Goal: Book appointment/travel/reservation

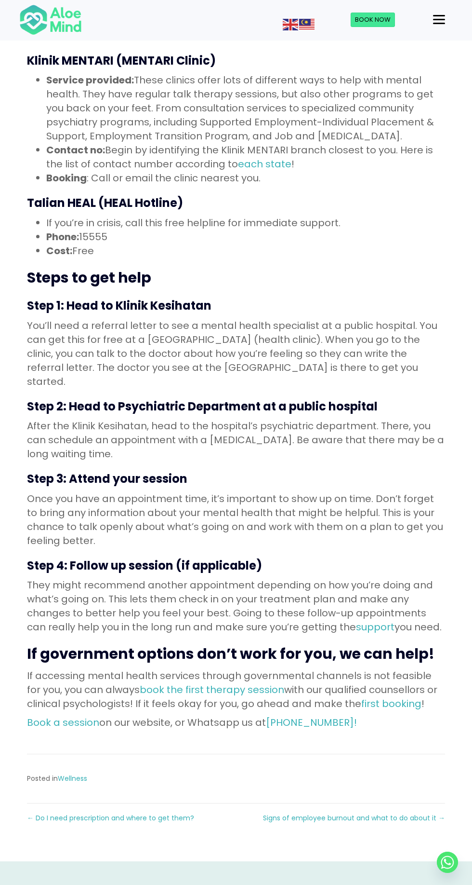
scroll to position [632, 0]
click at [249, 682] on link "book the first therapy session" at bounding box center [212, 688] width 145 height 13
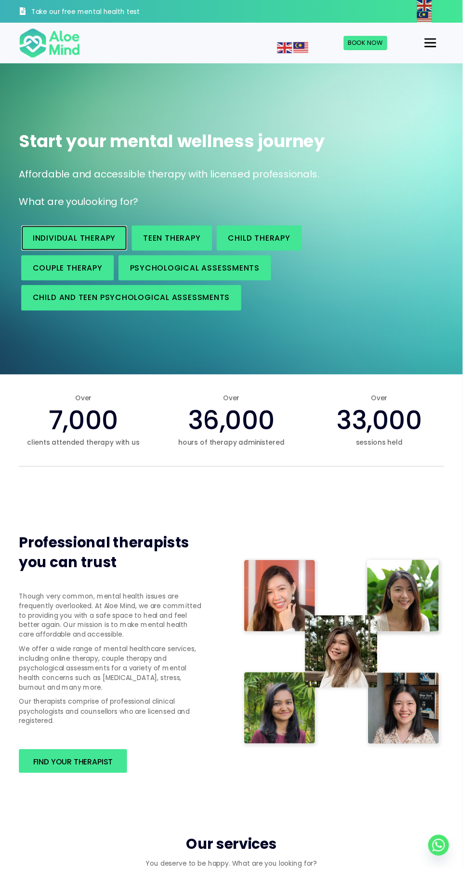
click at [103, 242] on span "Individual therapy" at bounding box center [75, 242] width 85 height 11
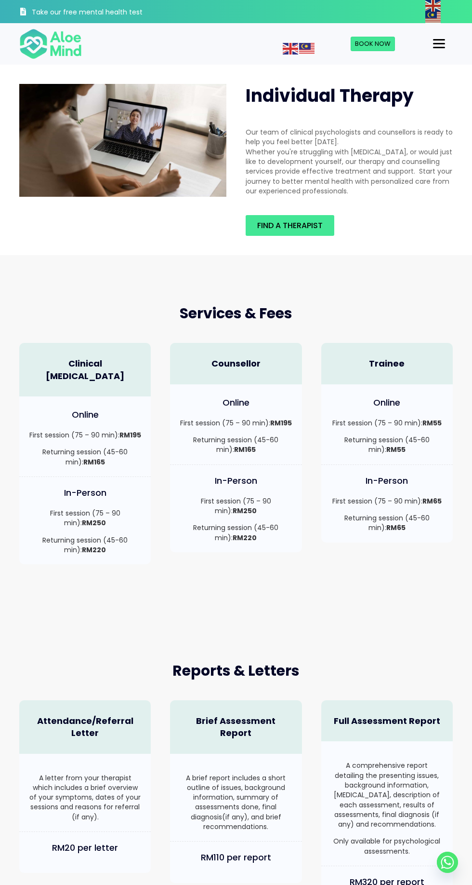
click at [392, 465] on div "In-Person First session (75 – 90 min): RM65 Returning session (45-60 min): RM65" at bounding box center [388, 504] width 132 height 78
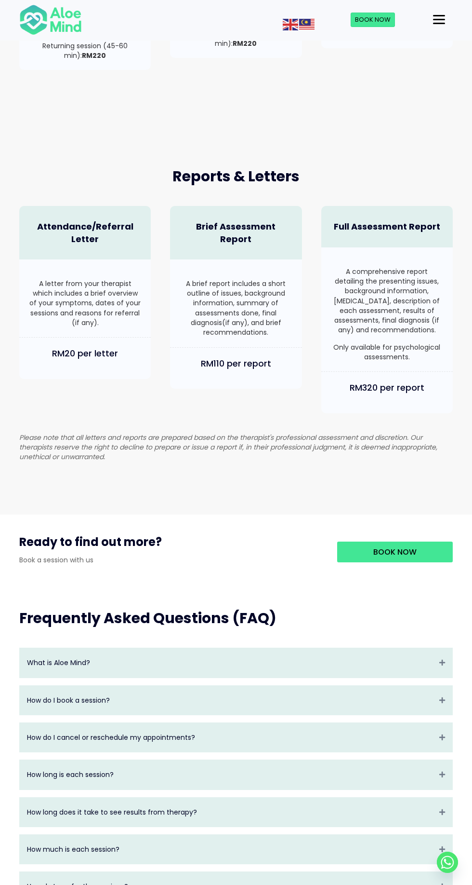
scroll to position [540, 0]
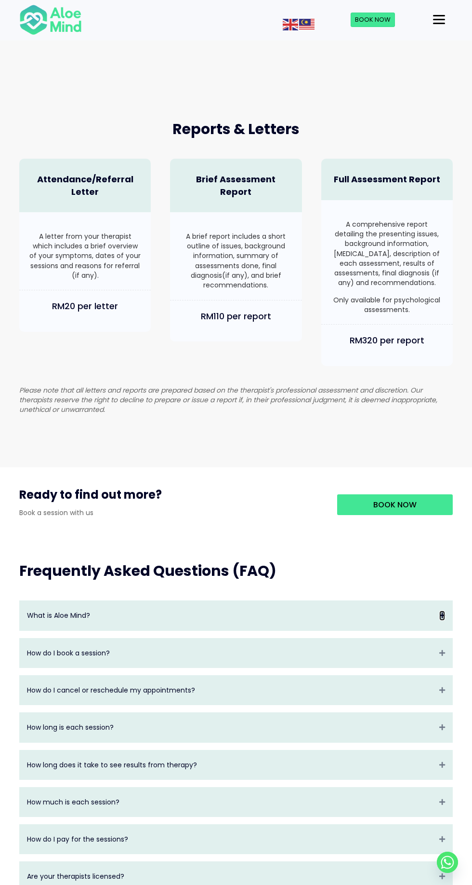
click at [443, 612] on icon "Expand" at bounding box center [443, 615] width 6 height 10
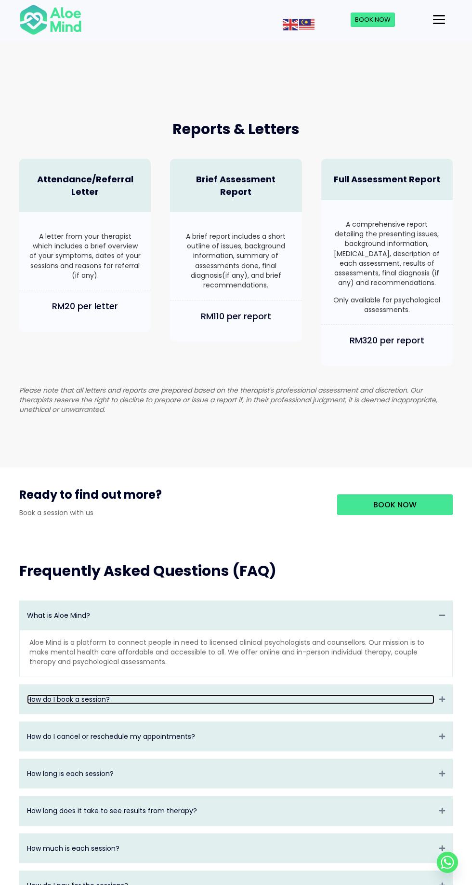
click at [425, 697] on link "How do I book a session?" at bounding box center [231, 699] width 408 height 10
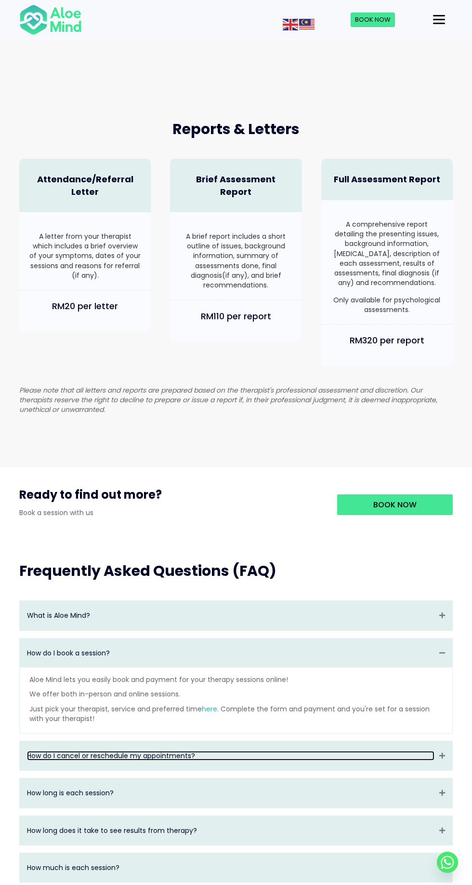
click at [425, 752] on link "How do I cancel or reschedule my appointments?" at bounding box center [231, 756] width 408 height 10
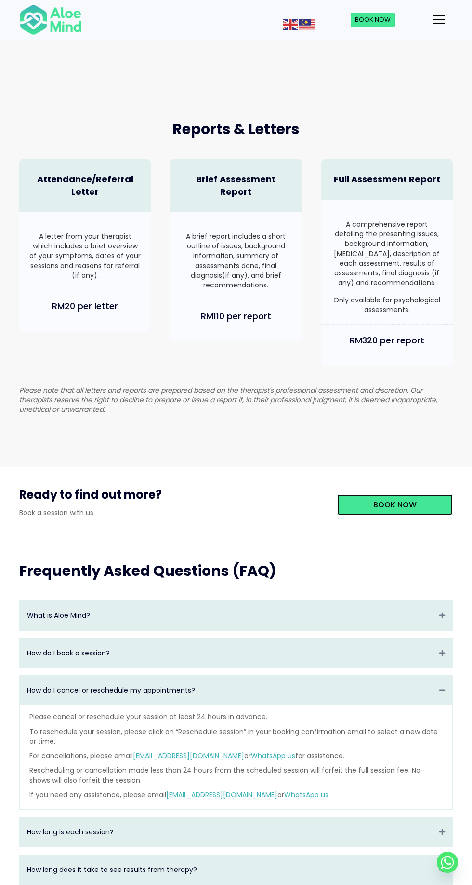
click at [411, 499] on span "Book Now" at bounding box center [395, 504] width 43 height 11
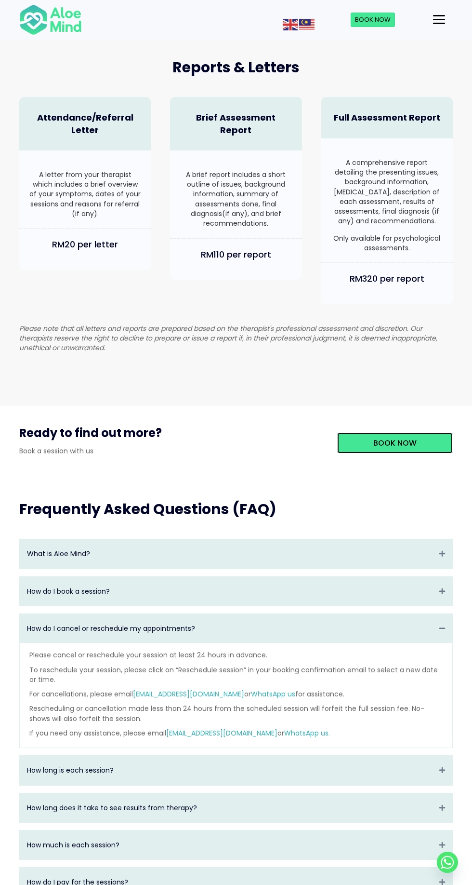
scroll to position [607, 0]
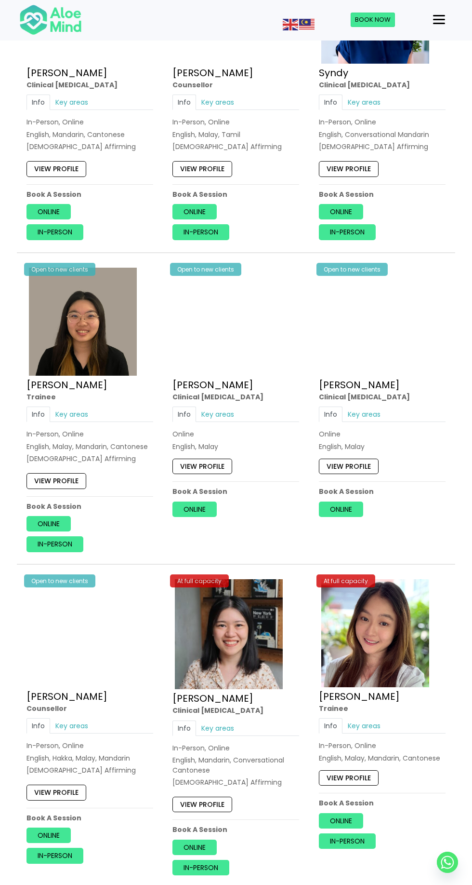
scroll to position [2151, 0]
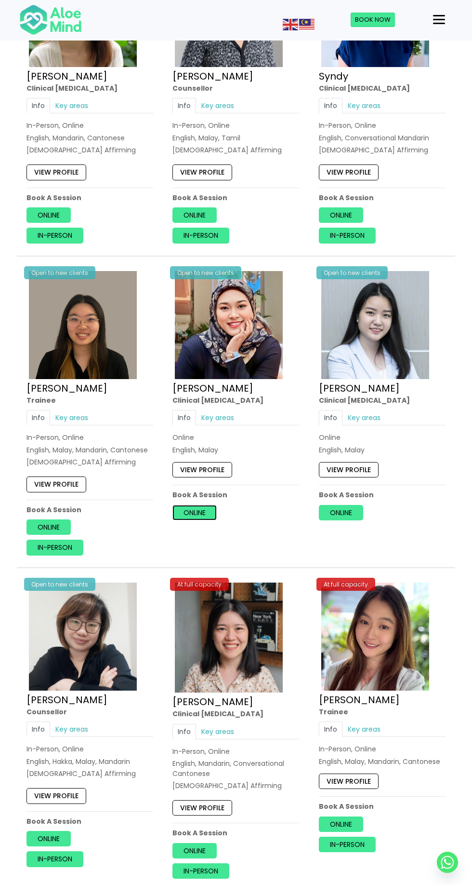
click at [201, 504] on link "Online" at bounding box center [195, 511] width 44 height 15
